Goal: Navigation & Orientation: Find specific page/section

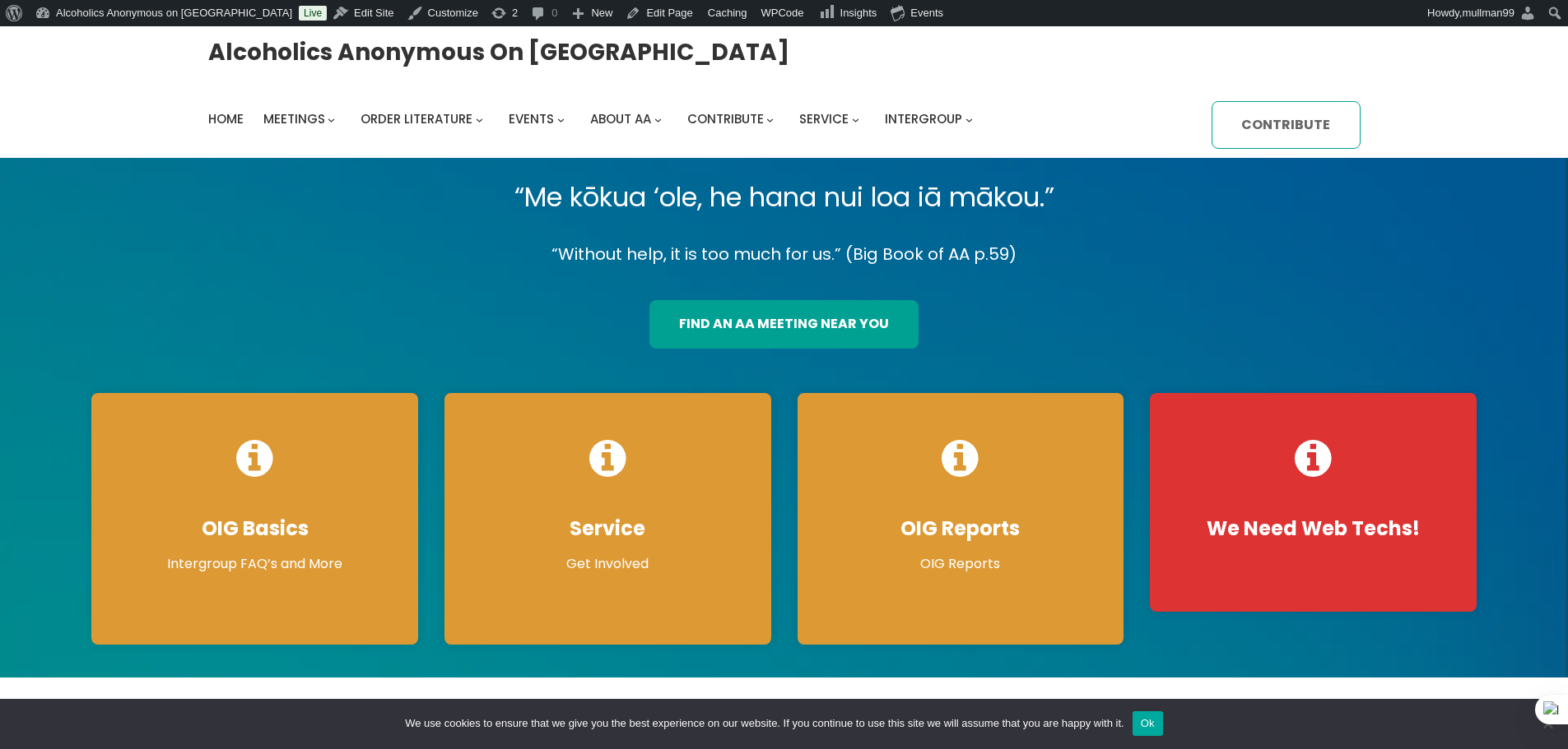
click at [1292, 127] on link "Contribute" at bounding box center [1285, 125] width 148 height 49
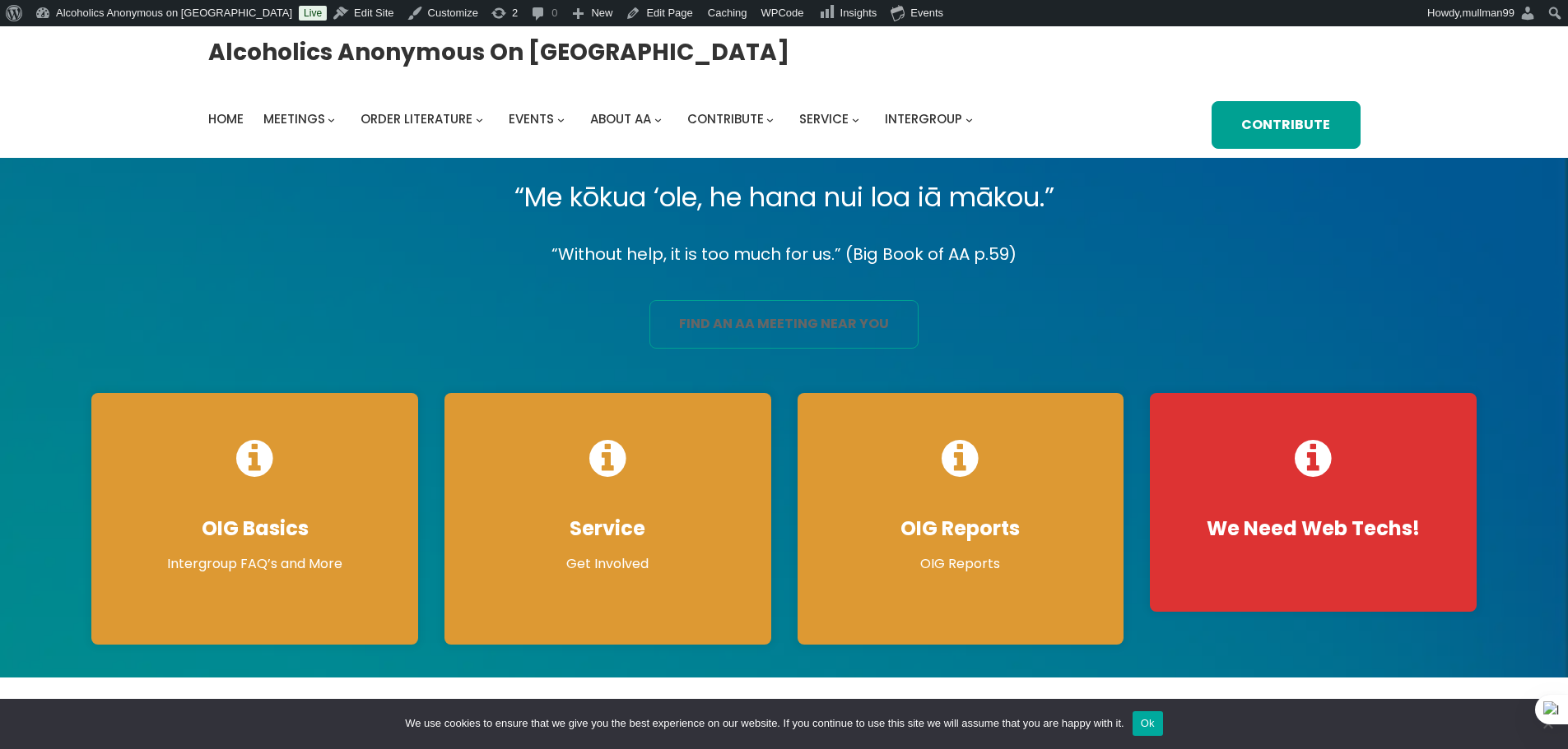
click at [844, 323] on link "find an aa meeting near you" at bounding box center [784, 324] width 269 height 49
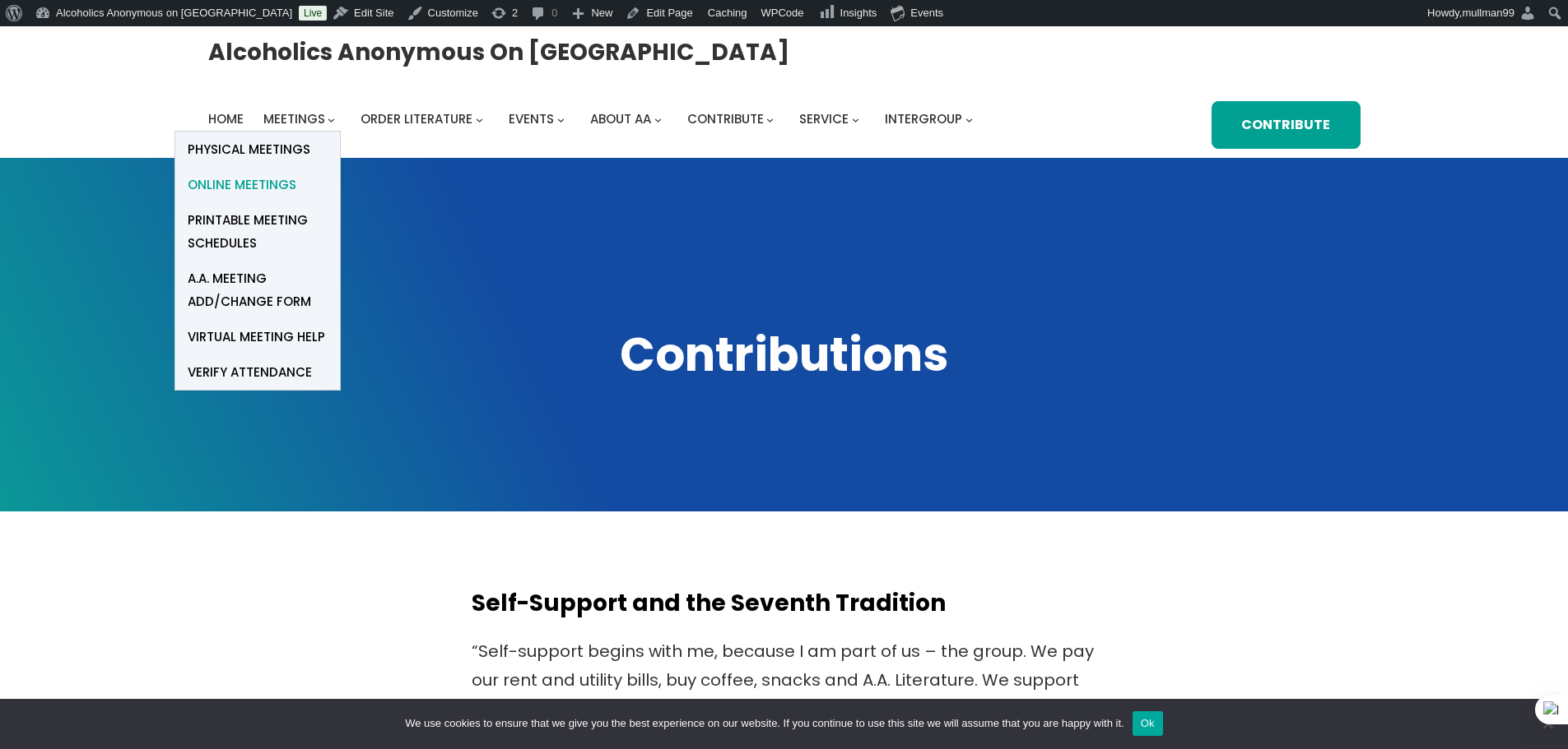
click at [272, 185] on span "Online Meetings" at bounding box center [242, 186] width 109 height 23
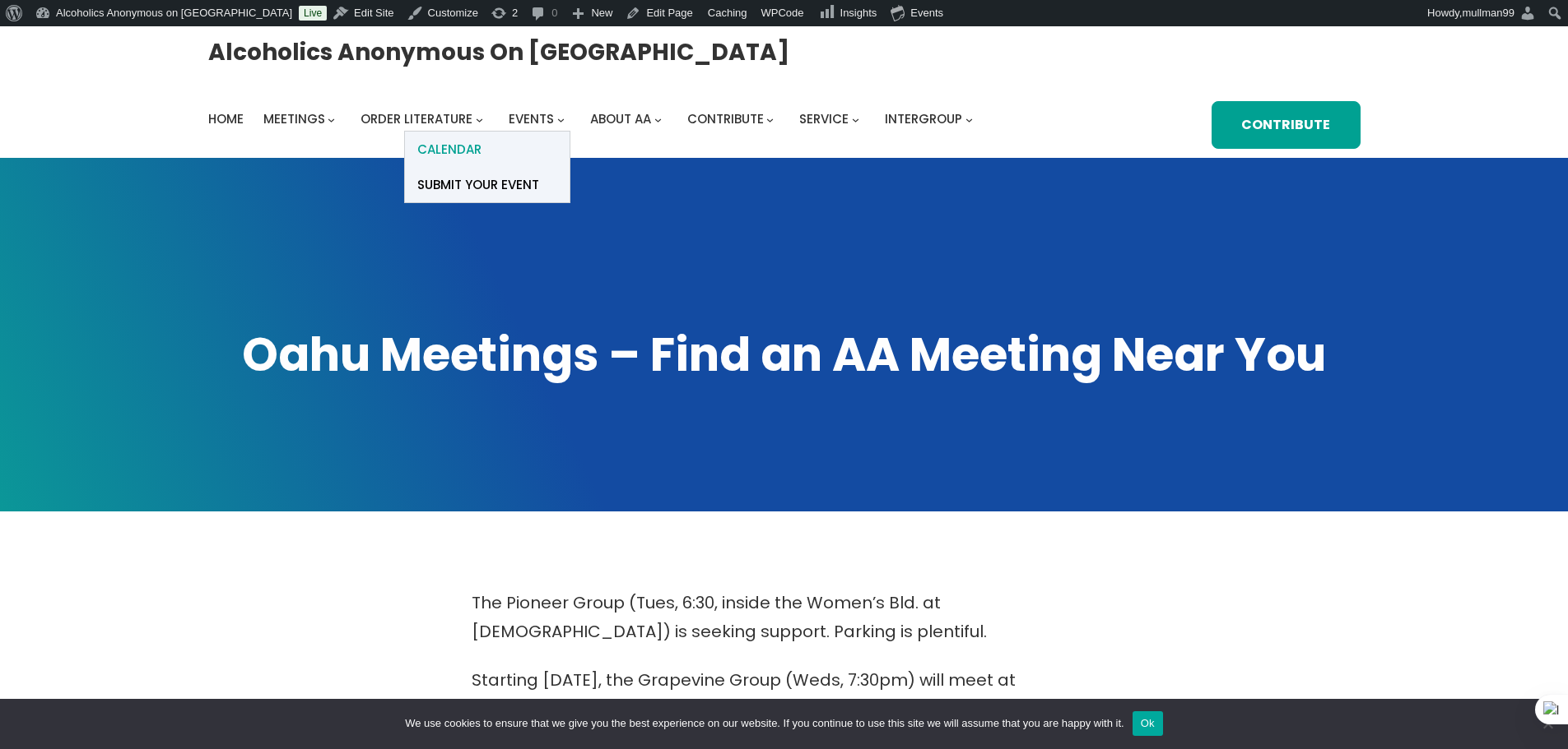
click at [455, 154] on span "Calendar" at bounding box center [449, 150] width 64 height 23
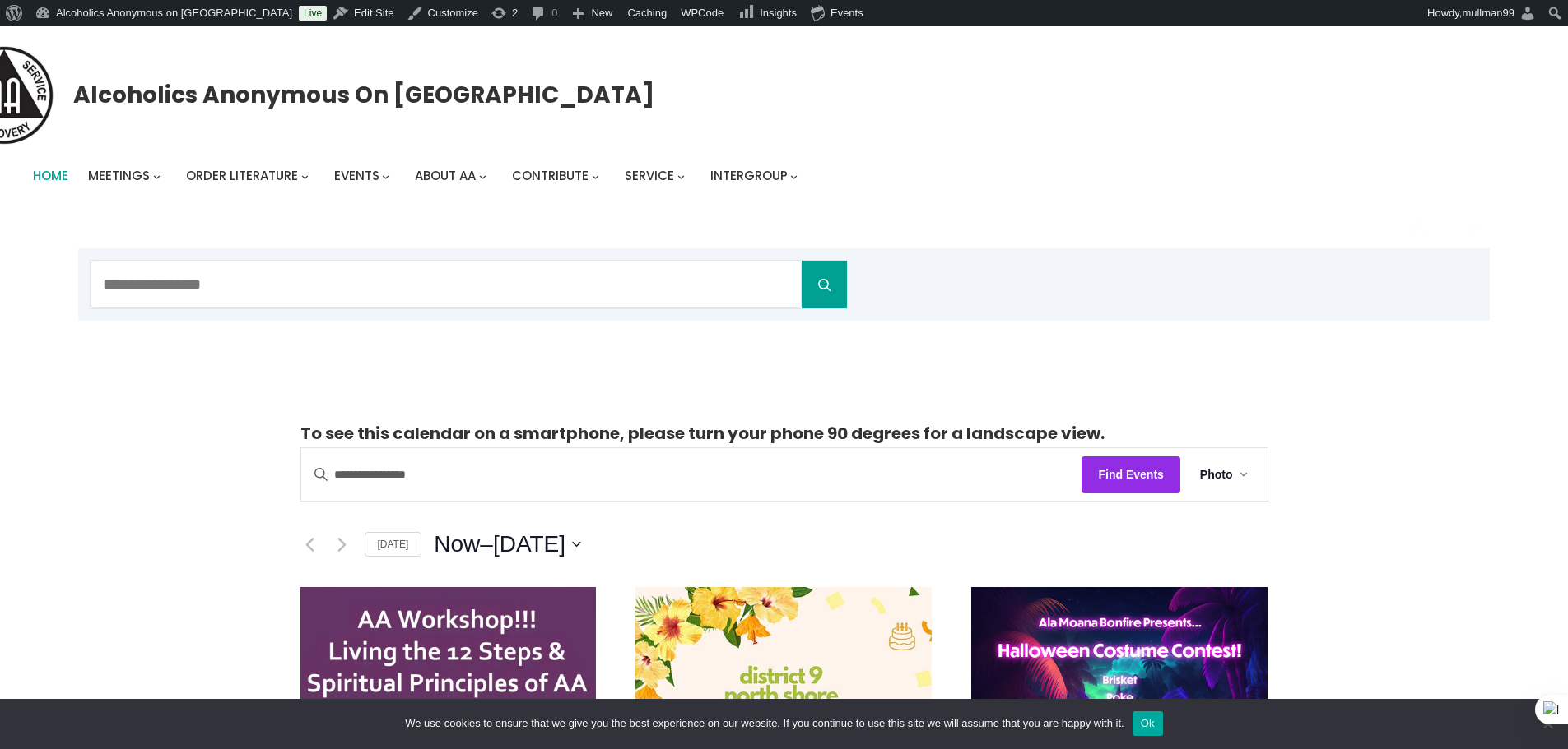
click at [61, 175] on span "Home" at bounding box center [51, 176] width 35 height 17
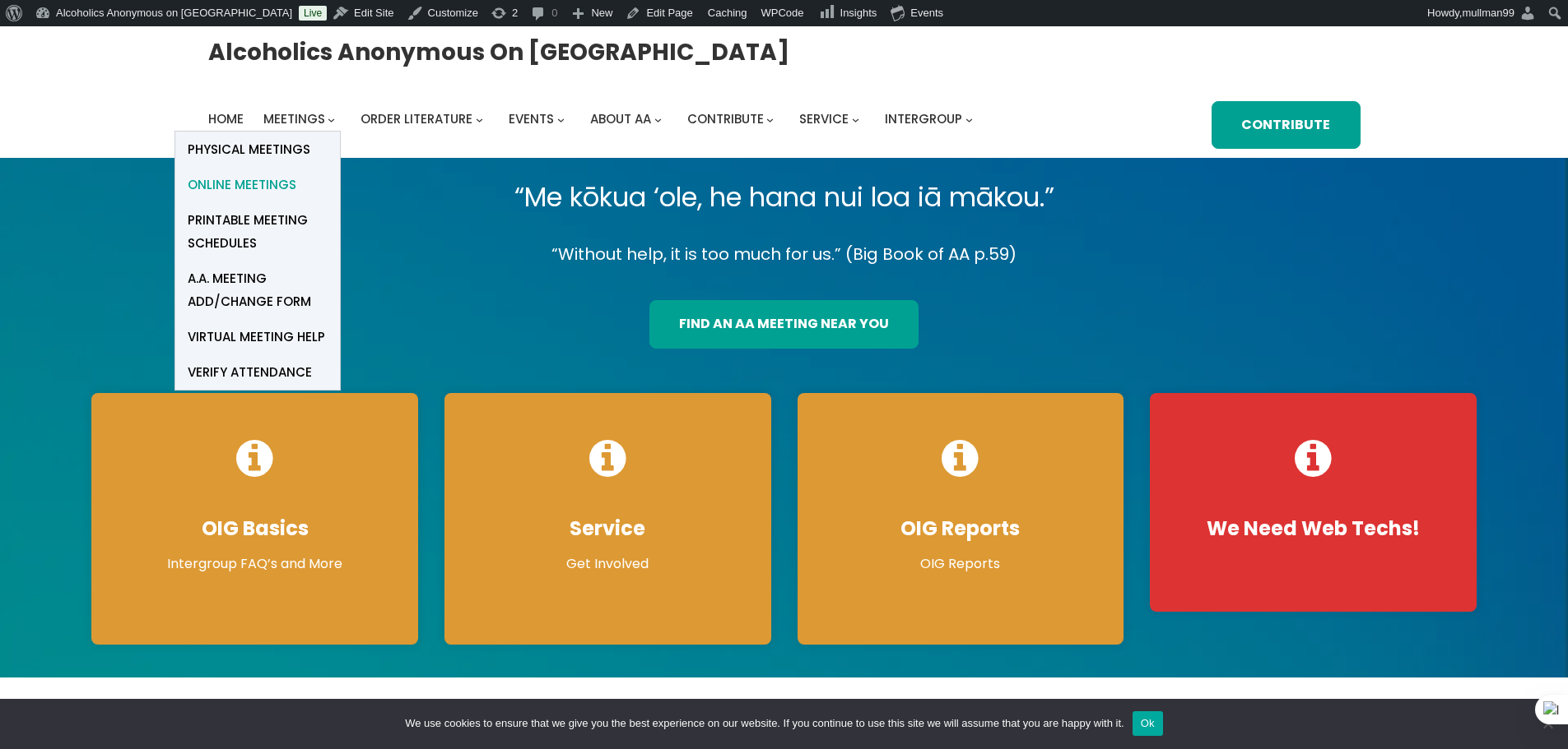
click at [282, 178] on span "Online Meetings" at bounding box center [242, 186] width 109 height 23
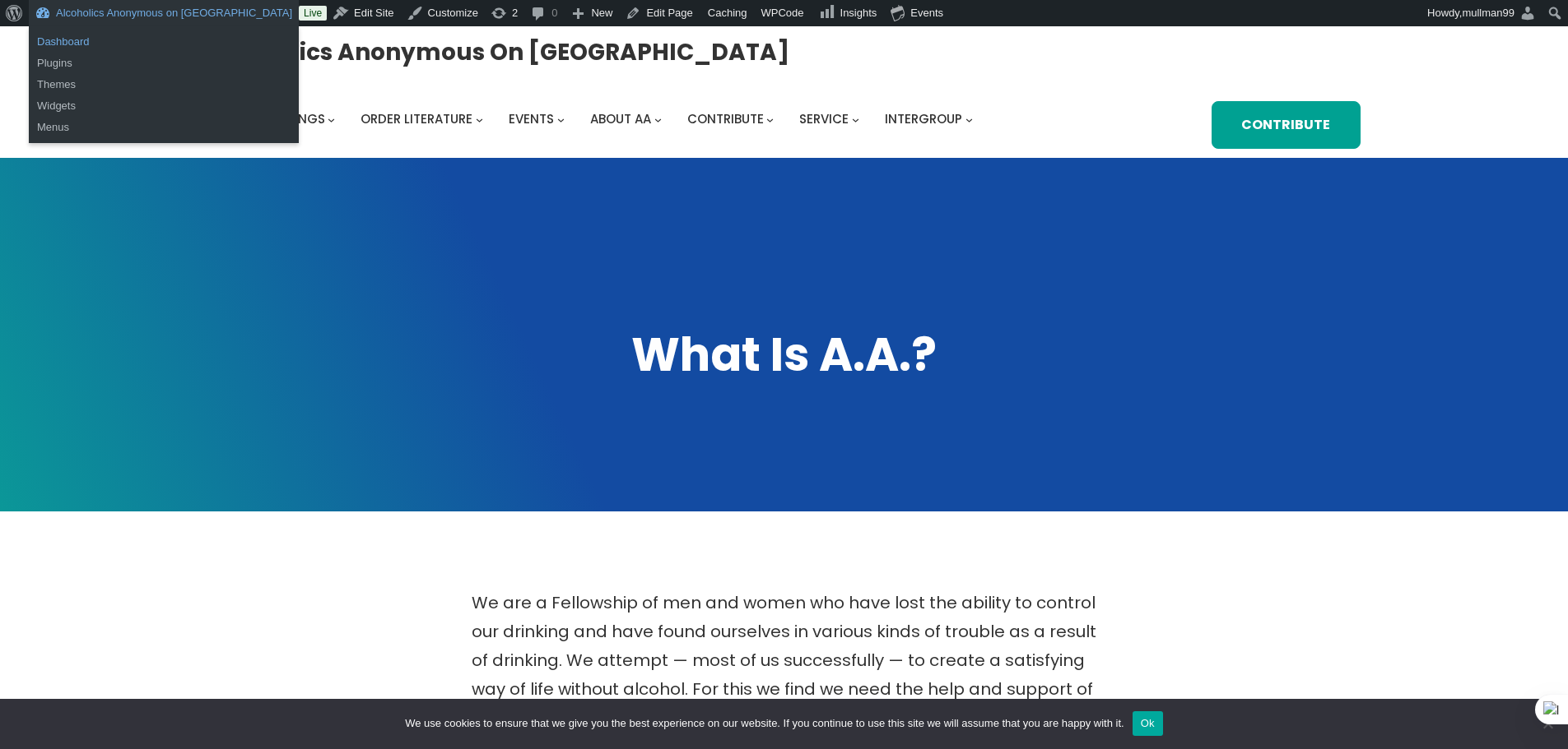
click at [84, 45] on link "Dashboard" at bounding box center [164, 42] width 270 height 21
